Goal: Navigation & Orientation: Go to known website

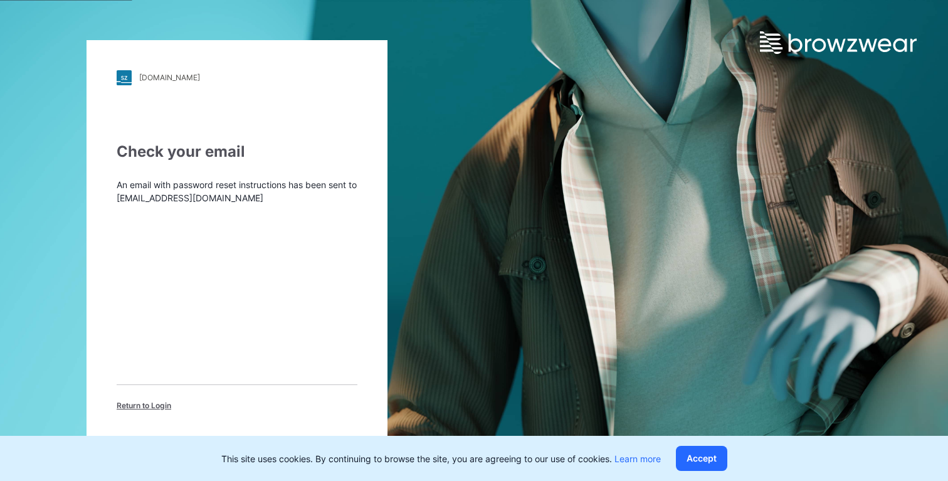
click at [720, 140] on div "friends.stylezone.com Loading... Check your email An email with password reset …" at bounding box center [474, 240] width 948 height 481
click at [327, 184] on p "An email with password reset instructions has been sent to xiuzhenlee@gmail.com" at bounding box center [237, 191] width 241 height 26
